Goal: Task Accomplishment & Management: Use online tool/utility

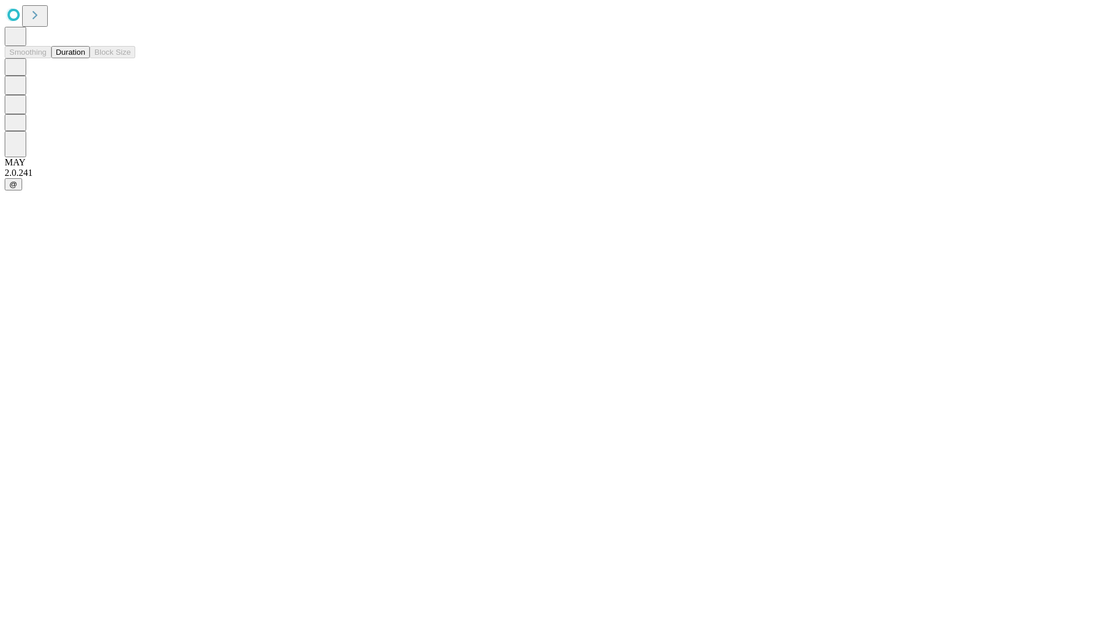
click at [85, 58] on button "Duration" at bounding box center [70, 52] width 38 height 12
click at [131, 272] on input "text" at bounding box center [89, 278] width 83 height 12
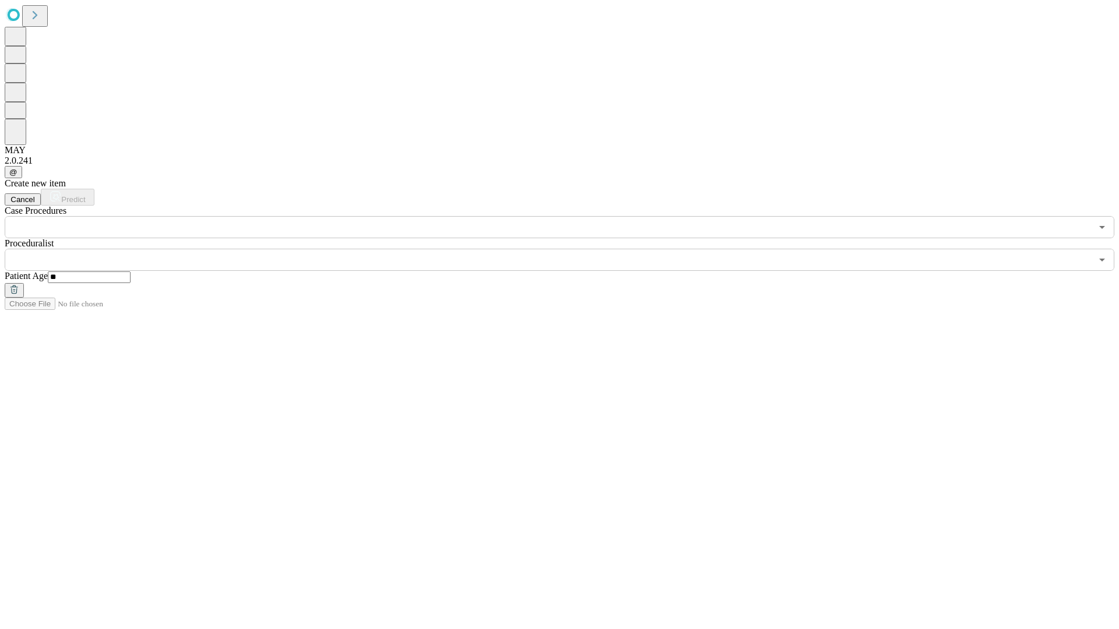
type input "**"
click at [568, 249] on input "text" at bounding box center [548, 260] width 1087 height 22
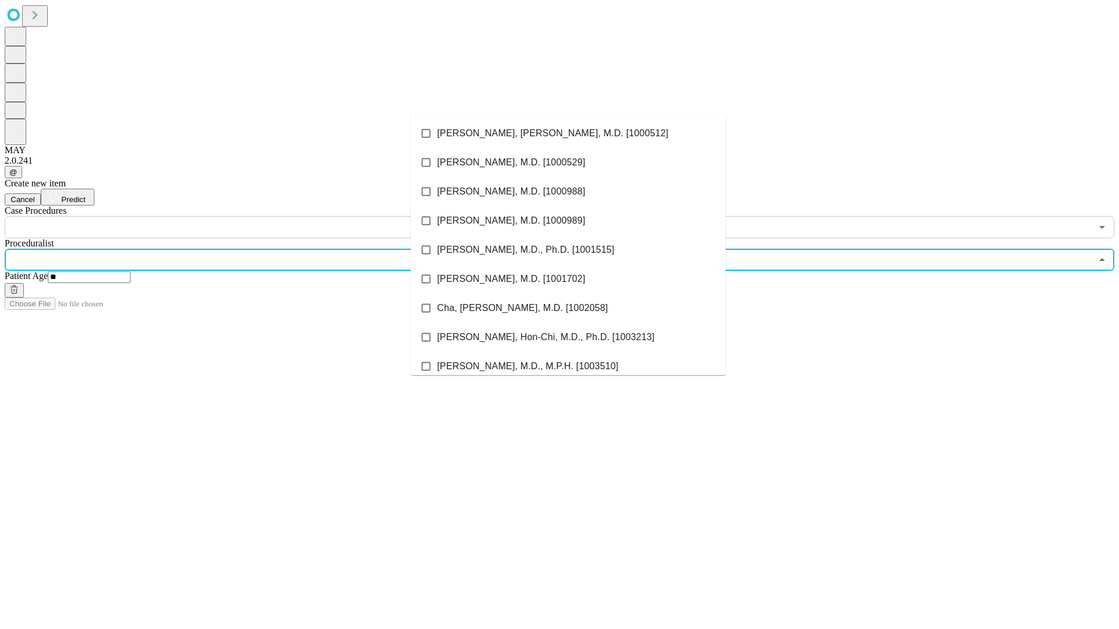
click at [568, 133] on li "[PERSON_NAME], [PERSON_NAME], M.D. [1000512]" at bounding box center [568, 133] width 315 height 29
click at [245, 216] on input "text" at bounding box center [548, 227] width 1087 height 22
